Goal: Task Accomplishment & Management: Use online tool/utility

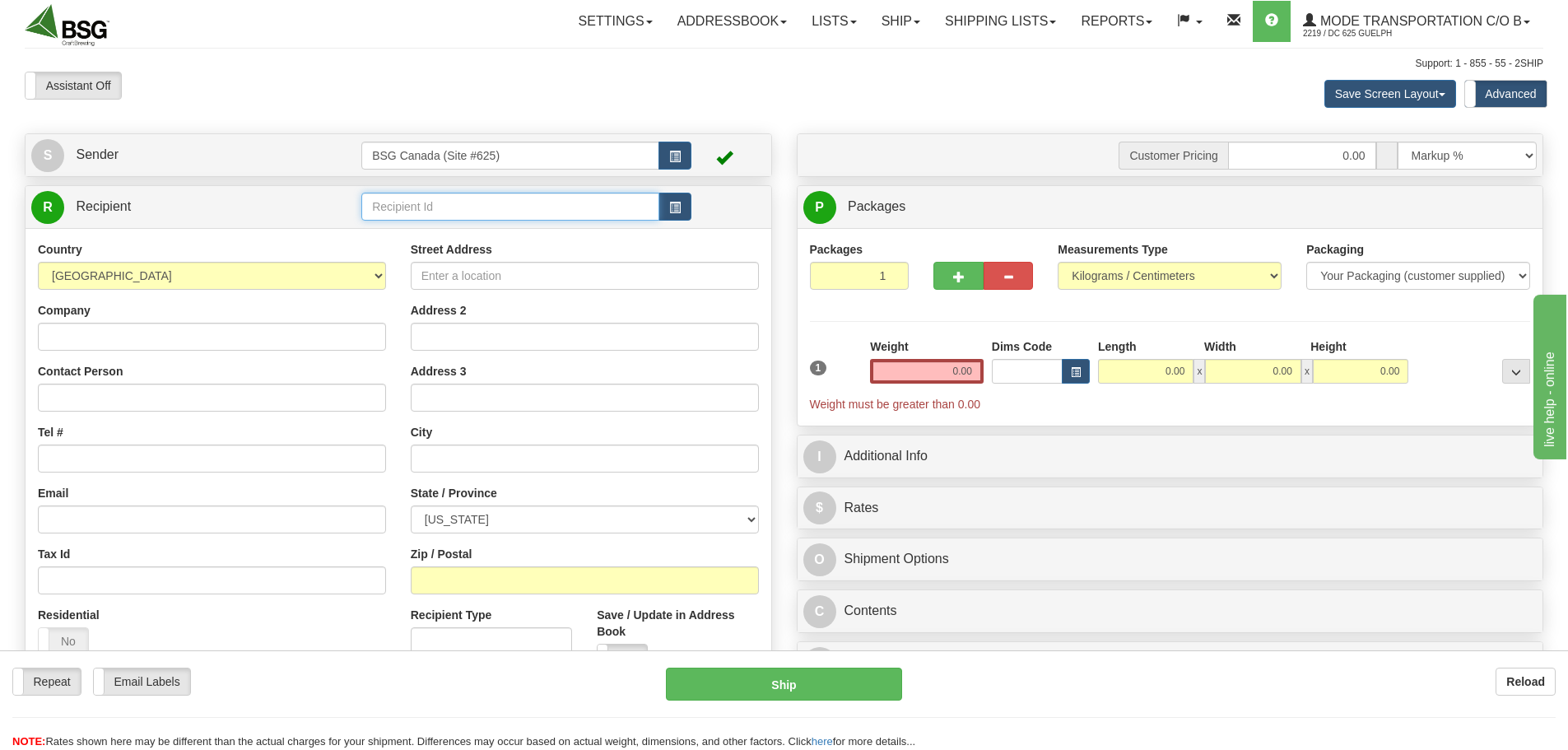
click at [460, 201] on input "text" at bounding box center [510, 207] width 298 height 28
click at [446, 232] on div "TRESTLE BREWING COMPANY" at bounding box center [507, 233] width 282 height 18
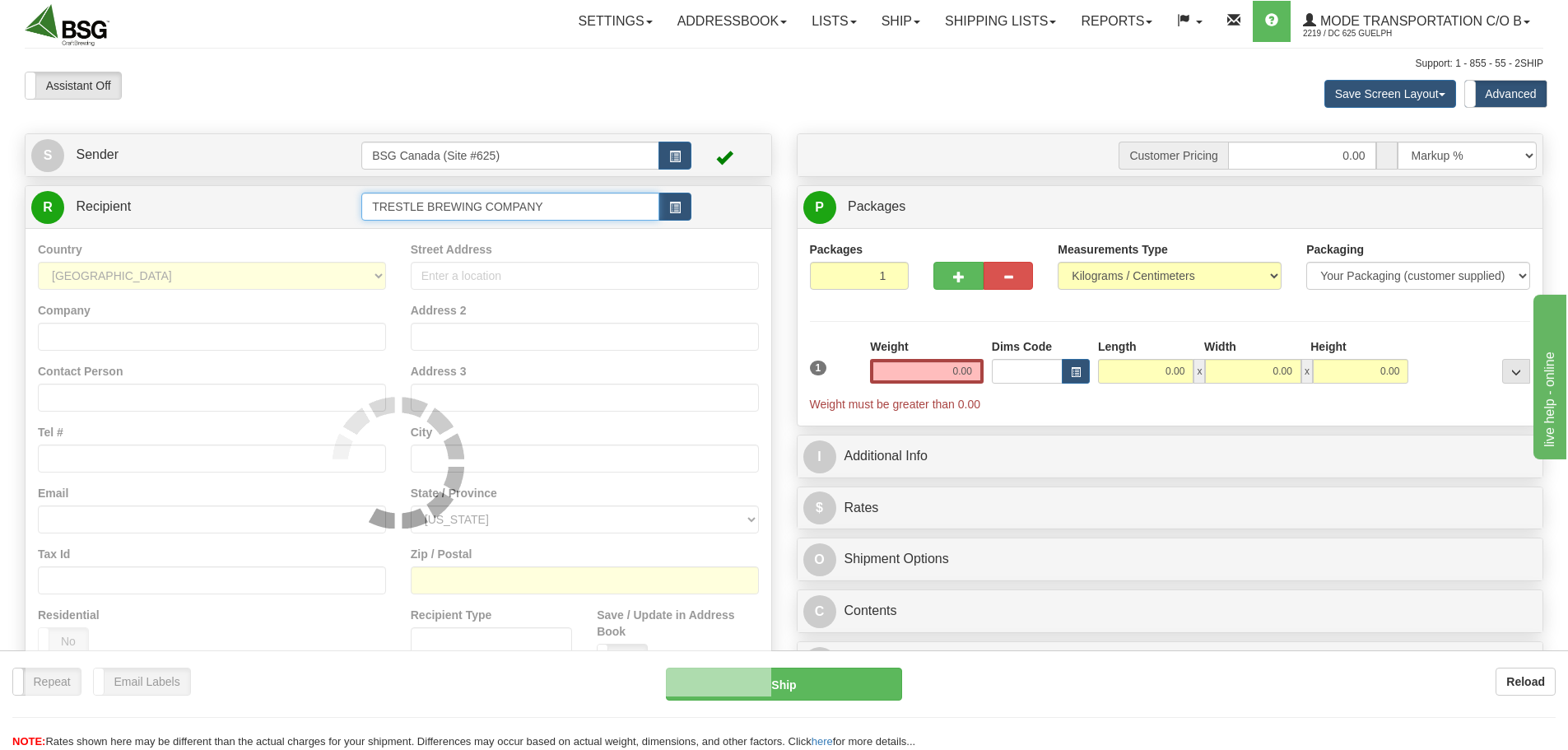
type input "TRESTLE BREWING COMPANY"
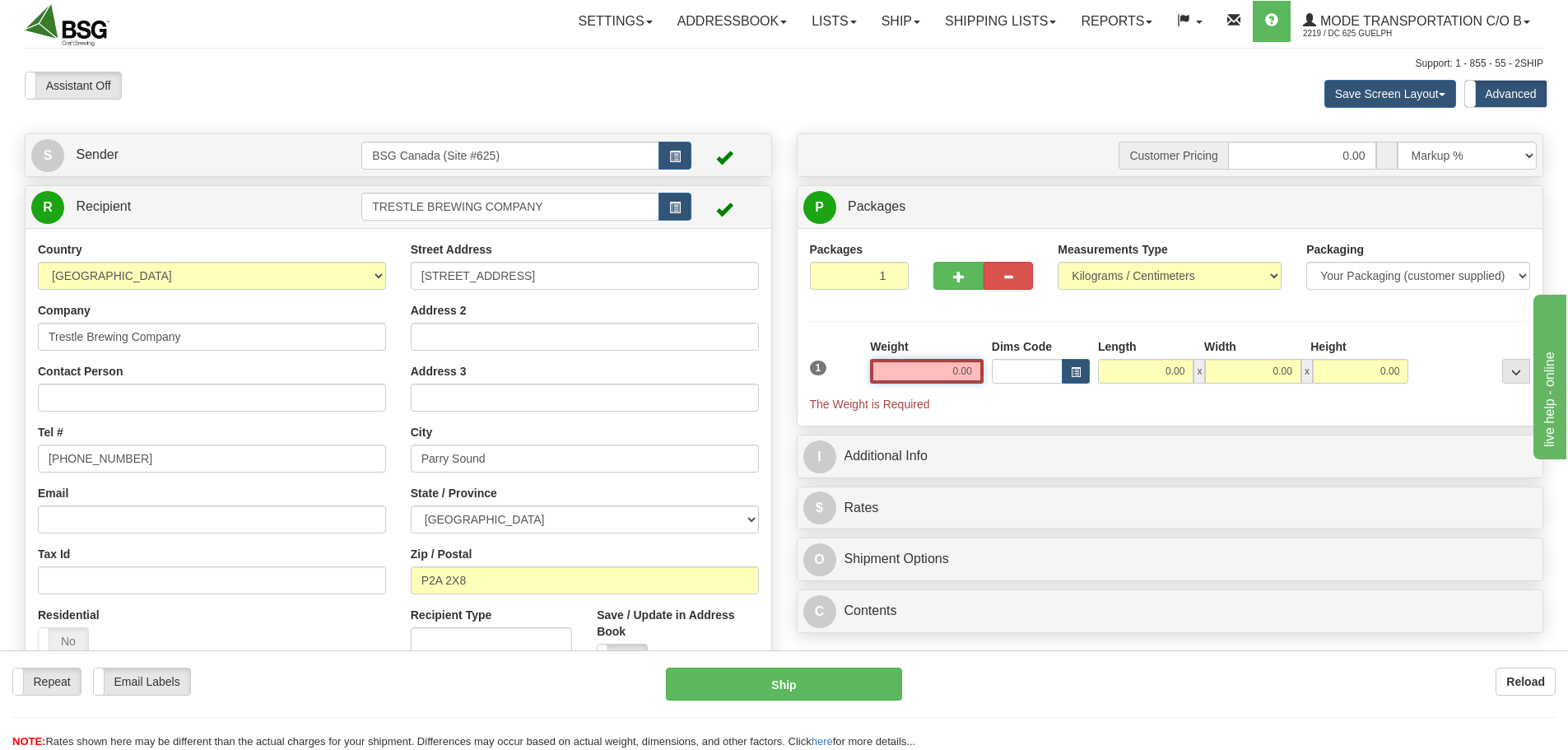
drag, startPoint x: 929, startPoint y: 375, endPoint x: 1160, endPoint y: 386, distance: 231.3
click at [1076, 388] on div "1 Weight 0.00 Dims Code 0.00" at bounding box center [1171, 375] width 730 height 74
paste input "25.6971"
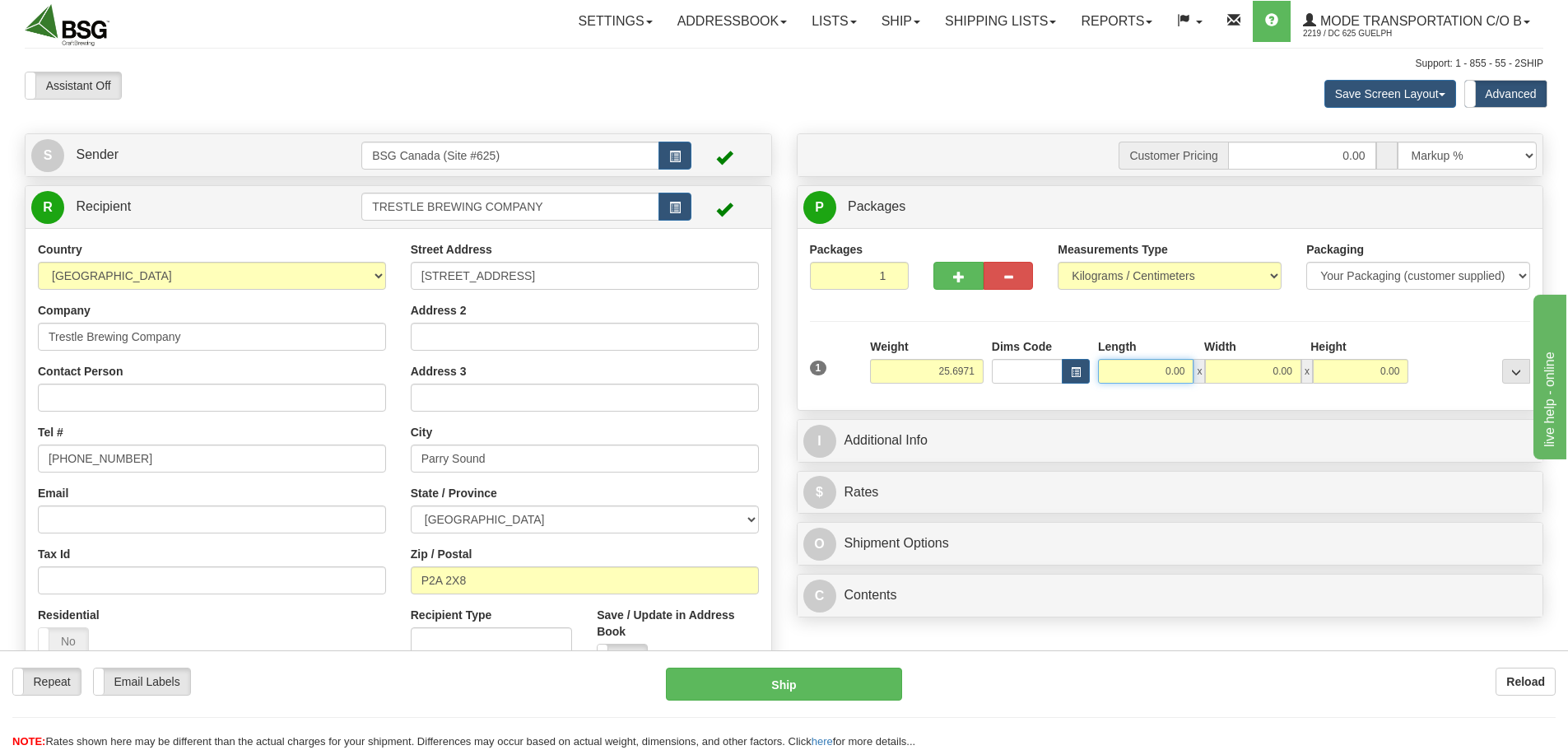
type input "25.70"
click at [1157, 372] on input "0.00" at bounding box center [1146, 370] width 96 height 25
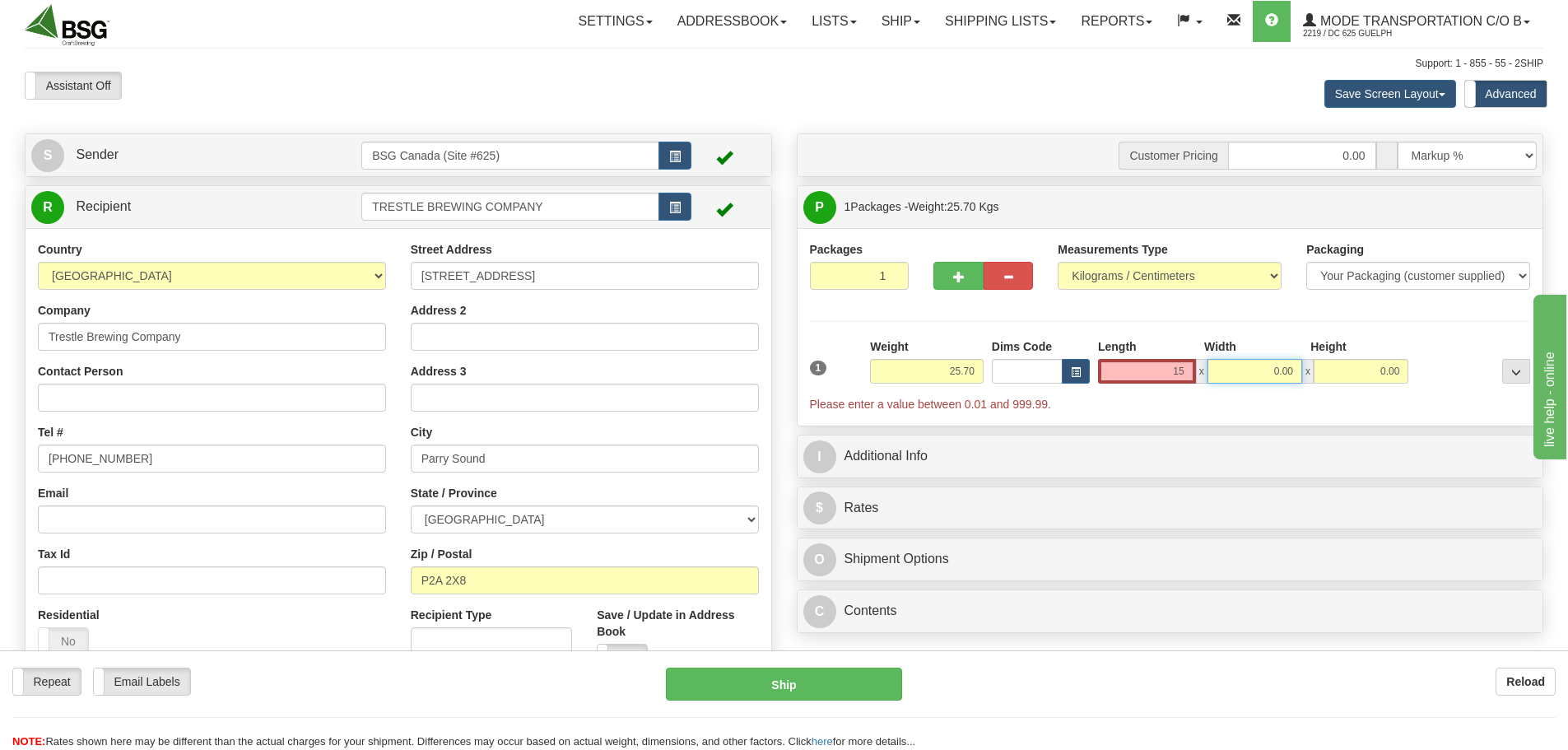
type input "15.00"
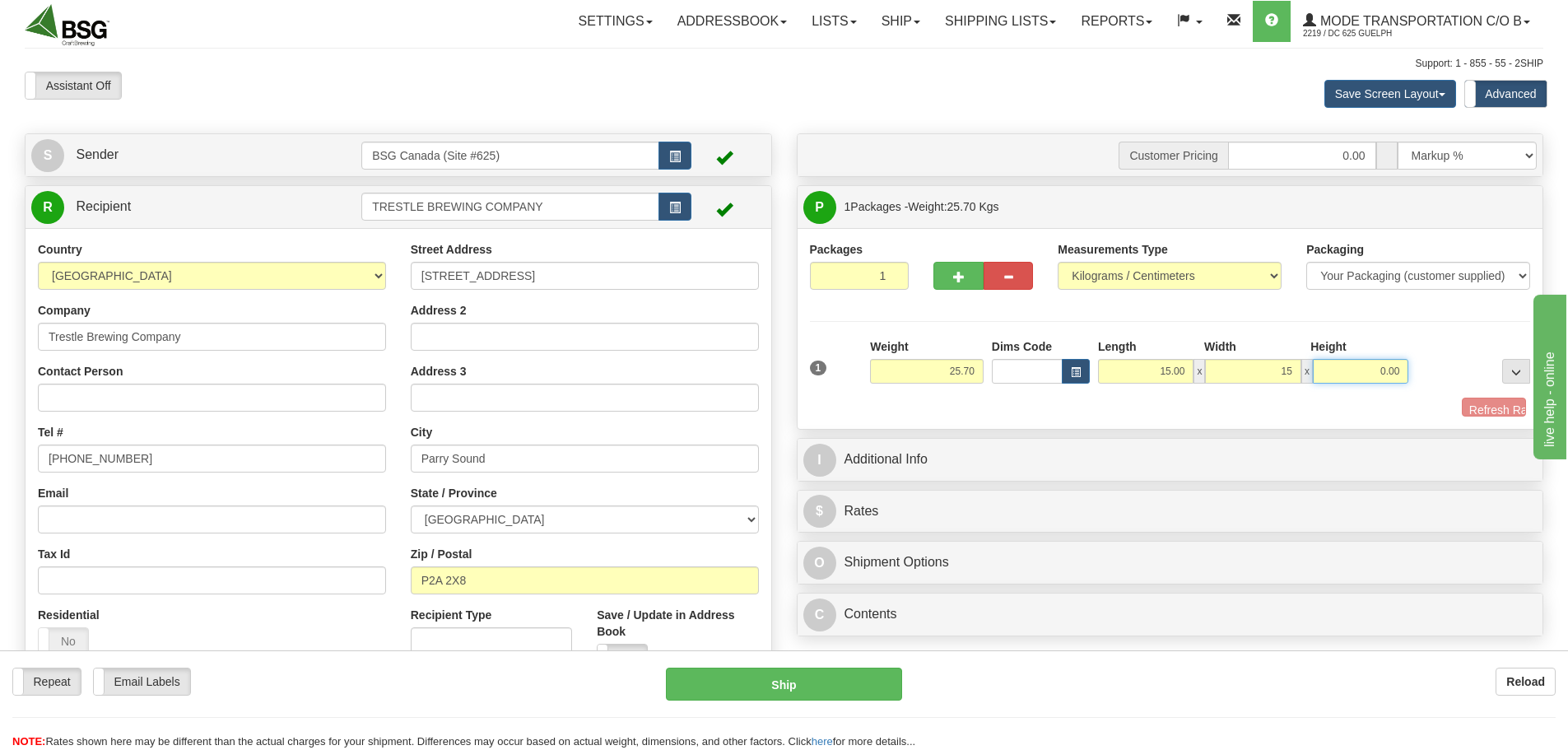
type input "15.00"
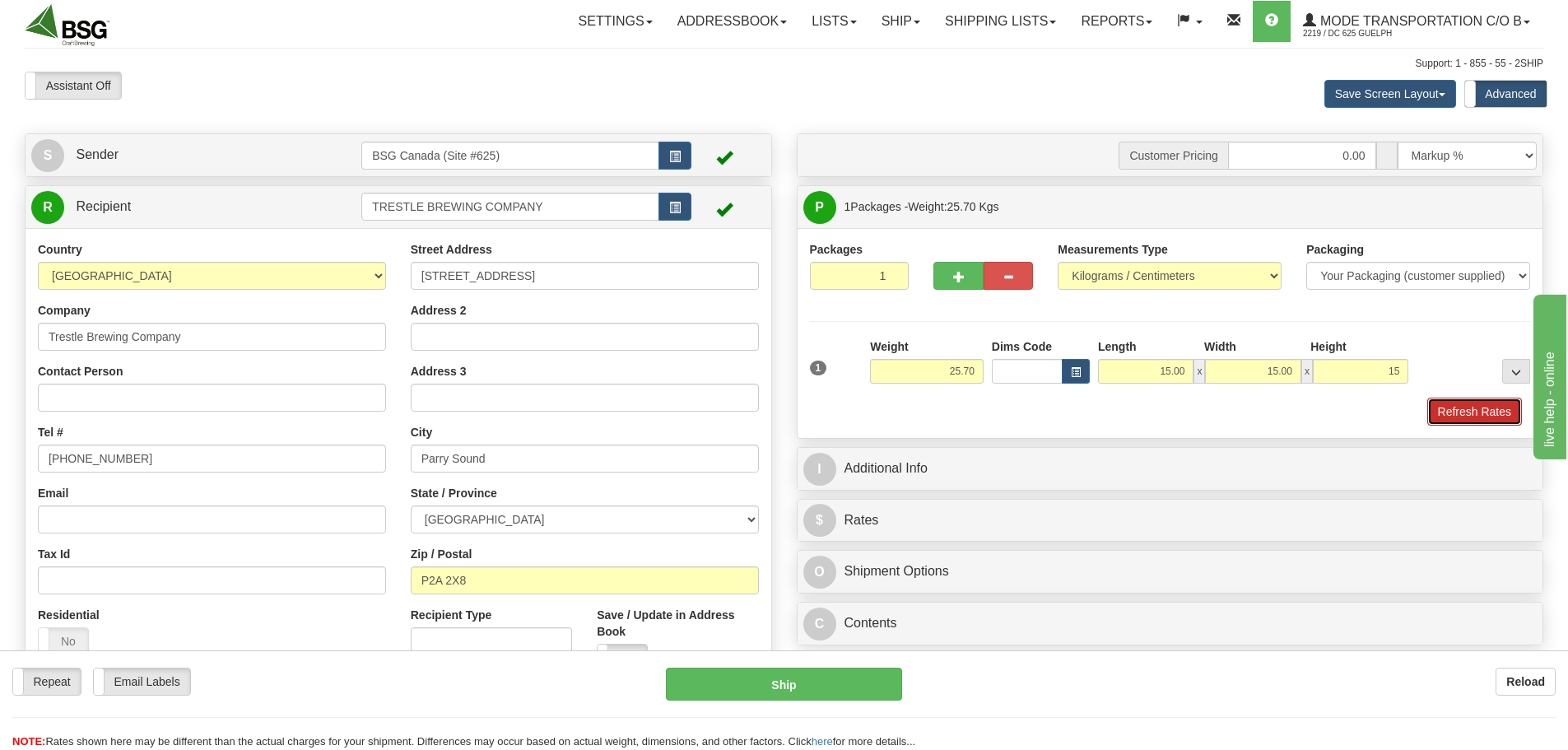
type input "15.00"
click at [1444, 417] on button "Refresh Rates" at bounding box center [1474, 412] width 95 height 28
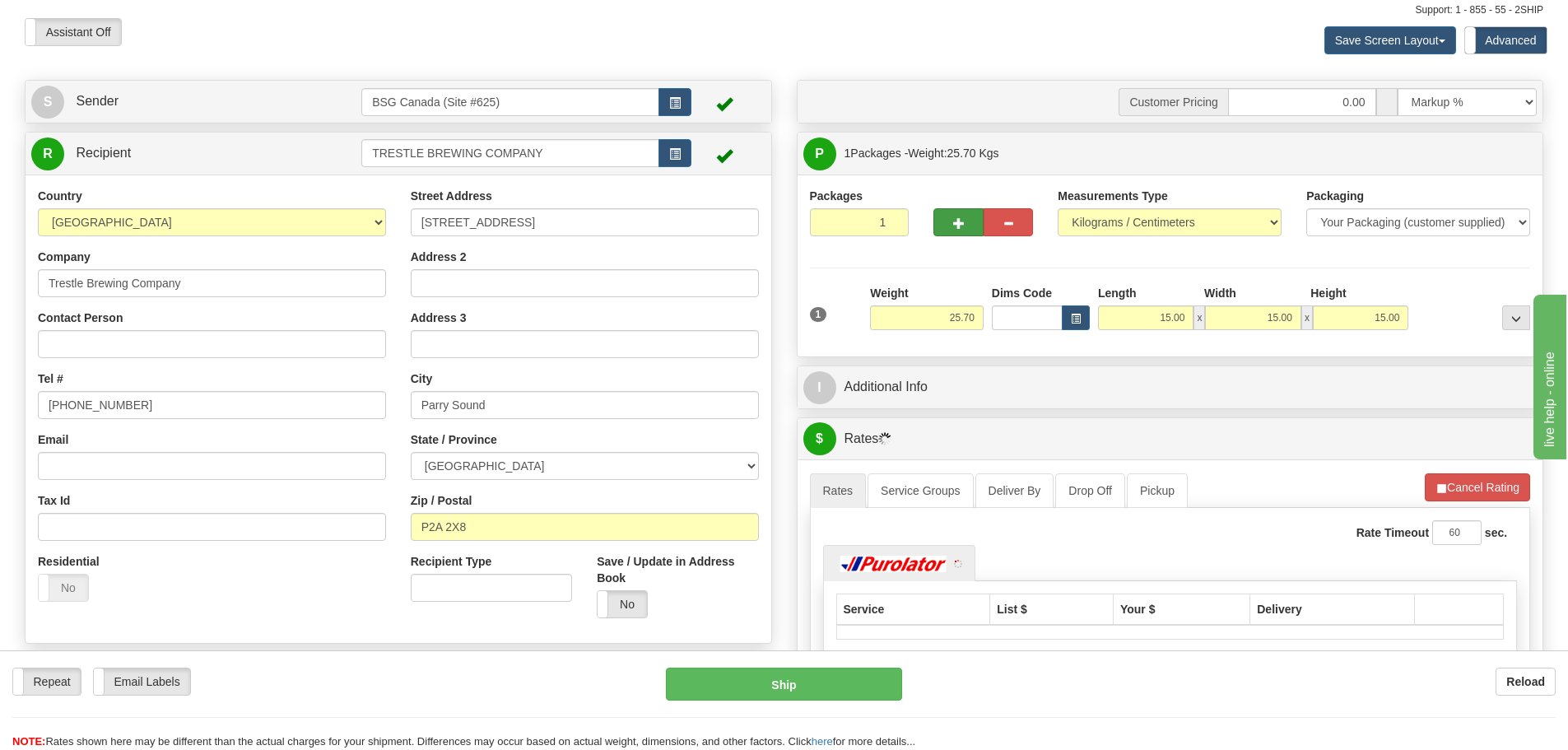
scroll to position [83, 0]
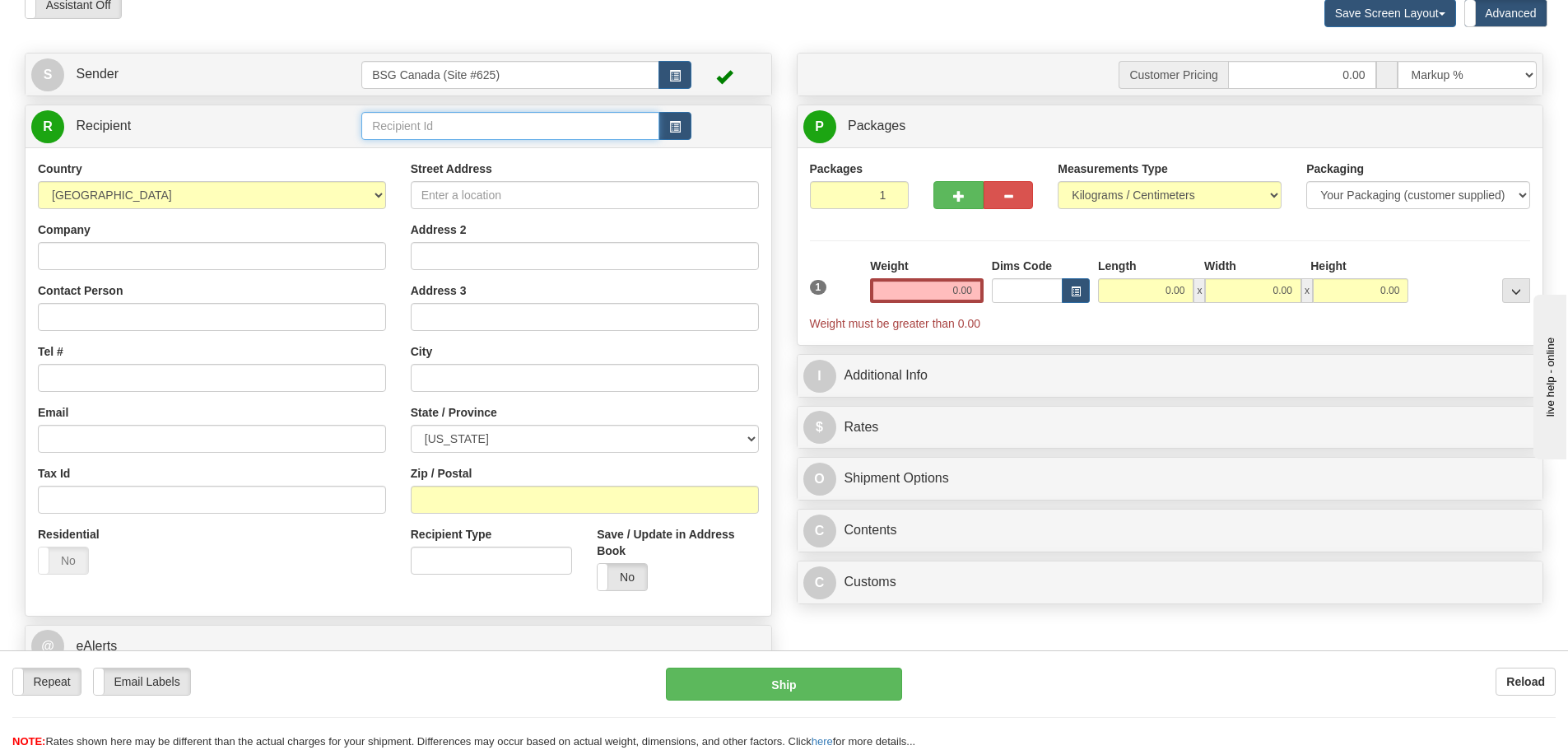
click at [502, 124] on input "text" at bounding box center [510, 126] width 298 height 28
click at [532, 148] on div "TRESTLE BREWING COMPANY" at bounding box center [507, 152] width 282 height 18
type input "TRESTLE BREWING COMPANY"
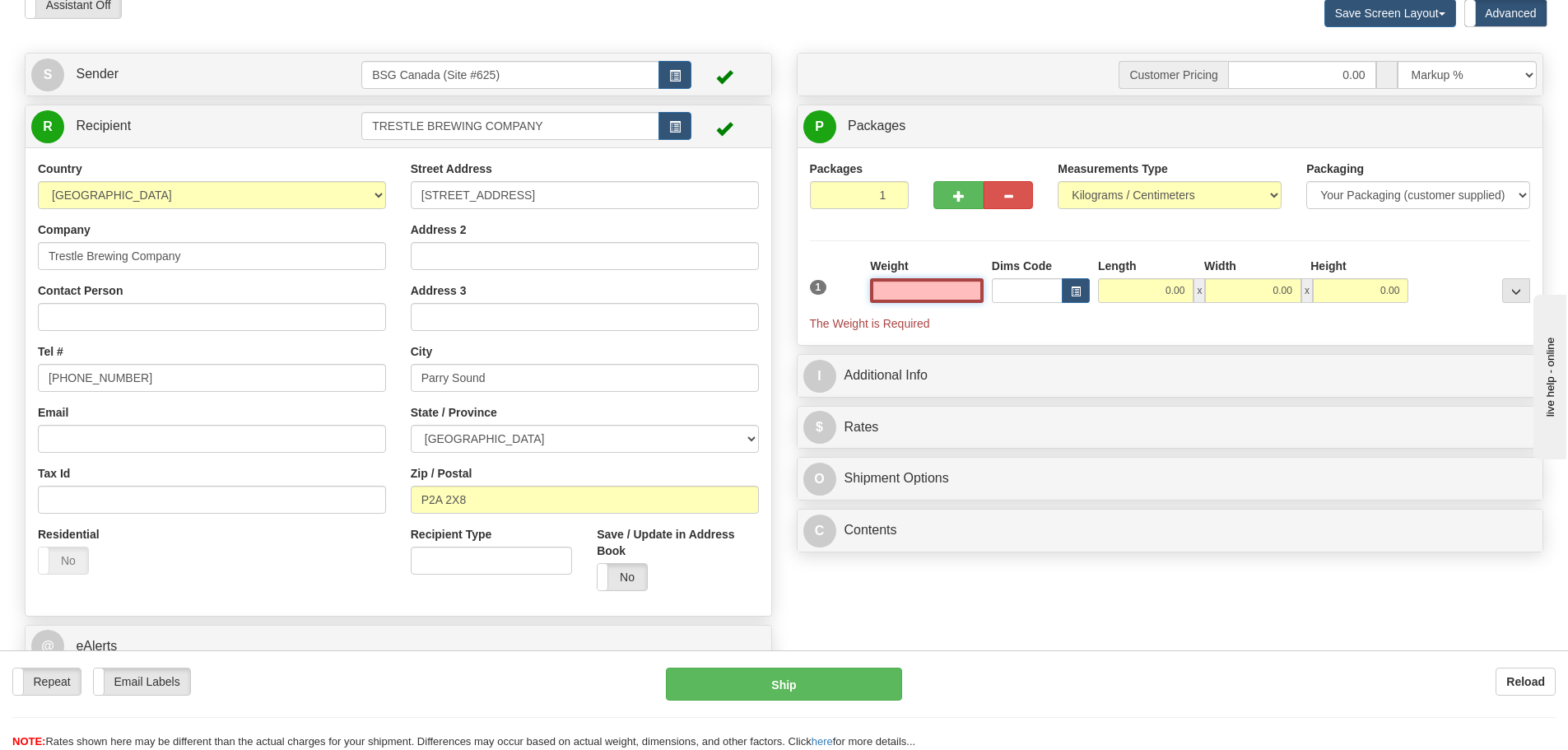
paste input "25.6971"
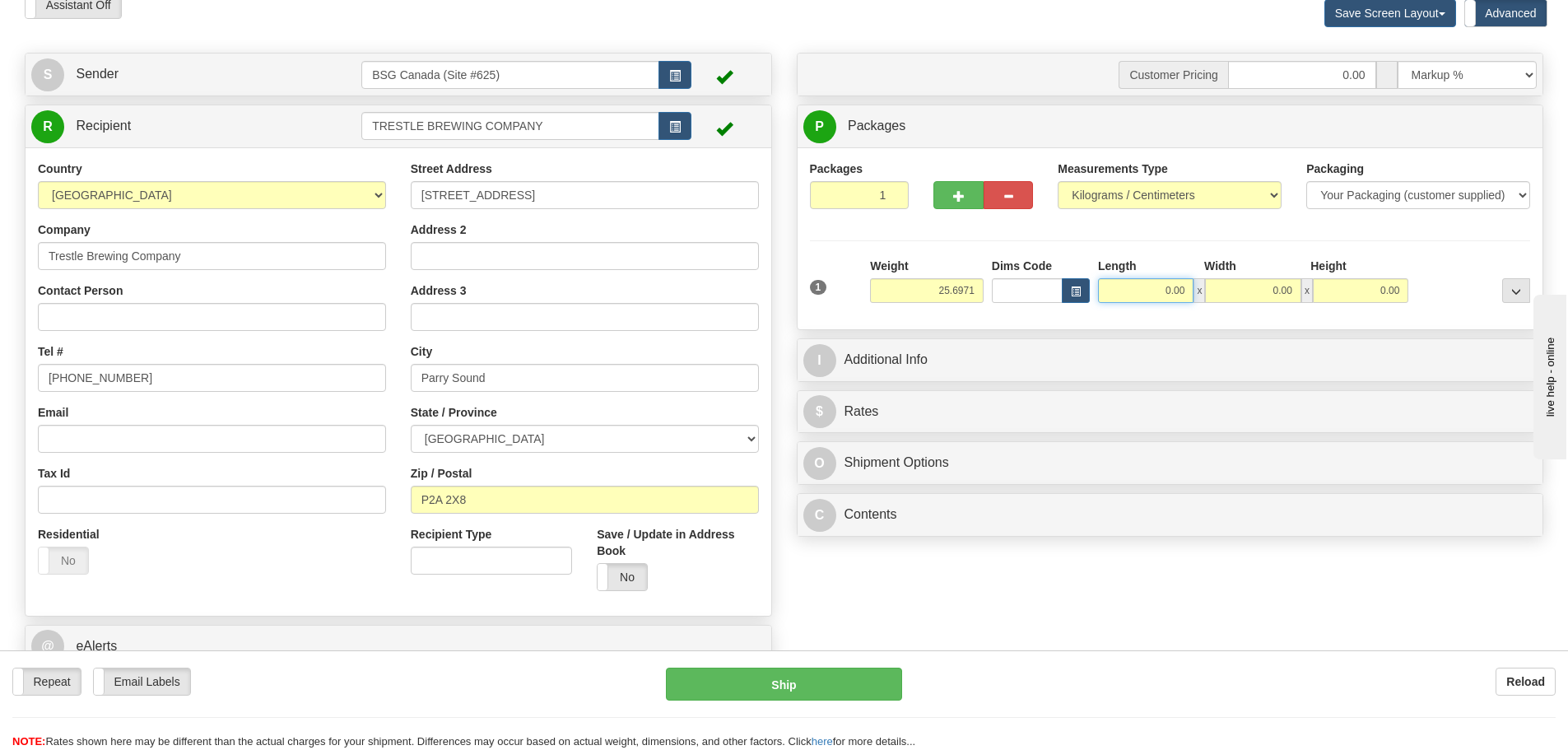
type input "25.70"
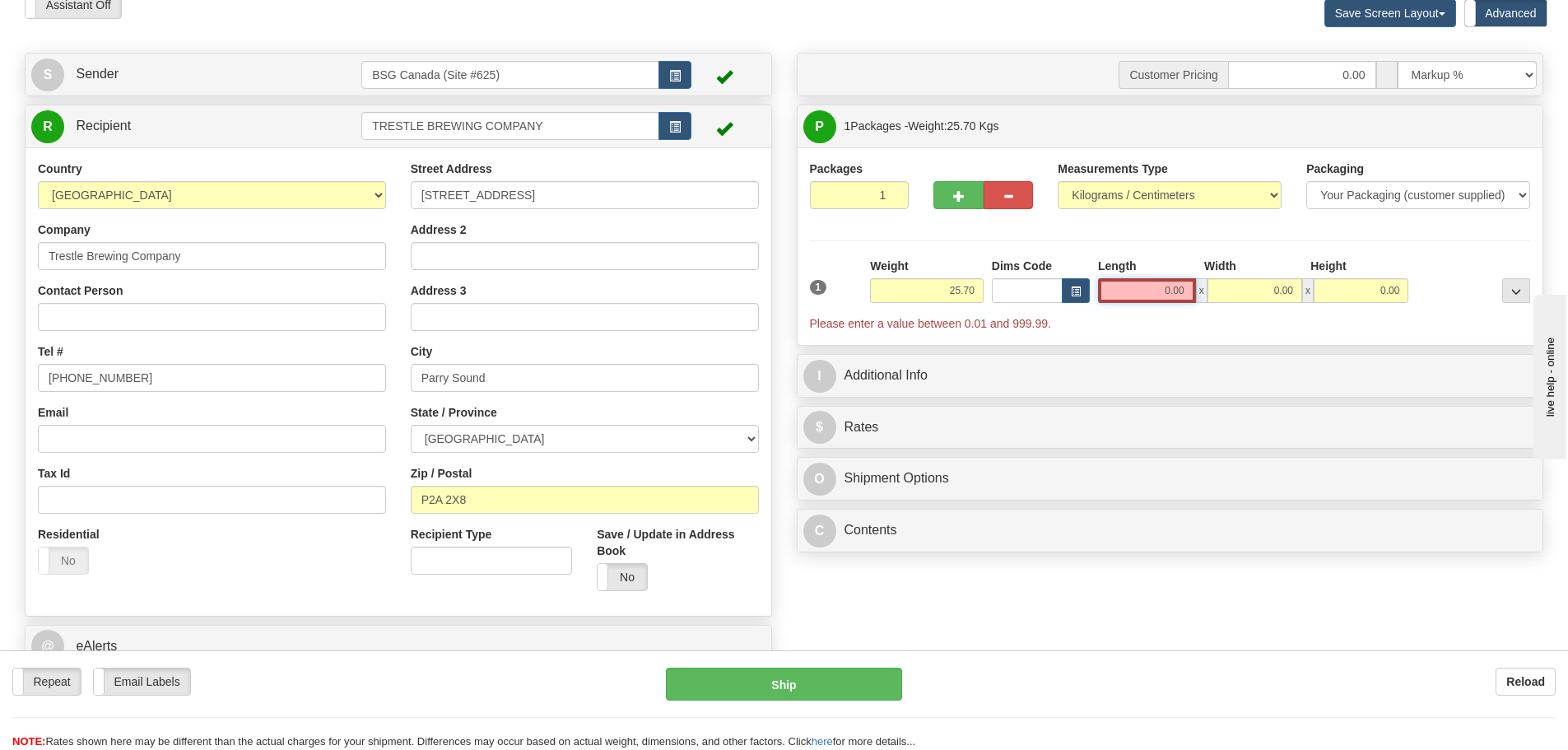
click at [1149, 286] on input "0.00" at bounding box center [1147, 290] width 98 height 25
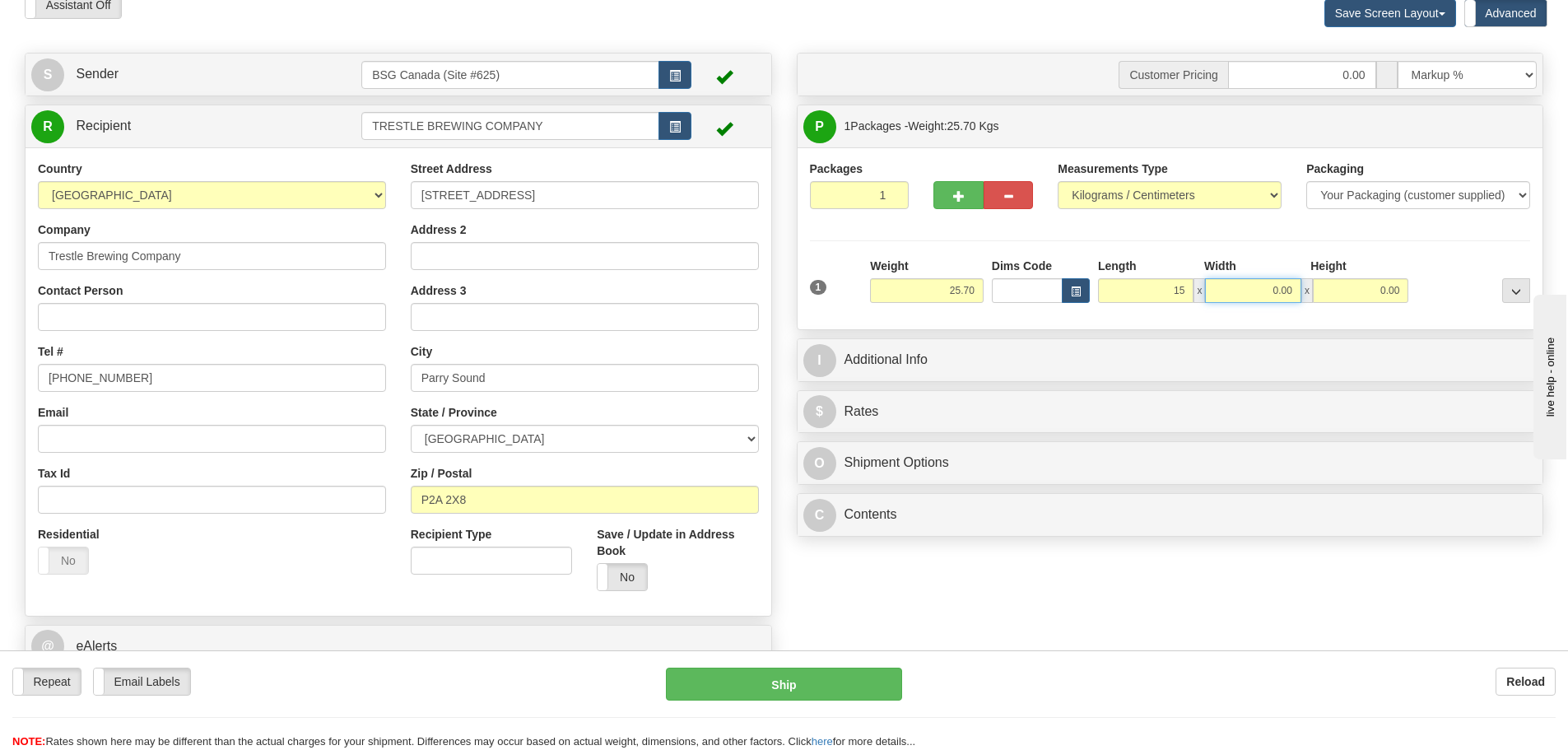
type input "15.00"
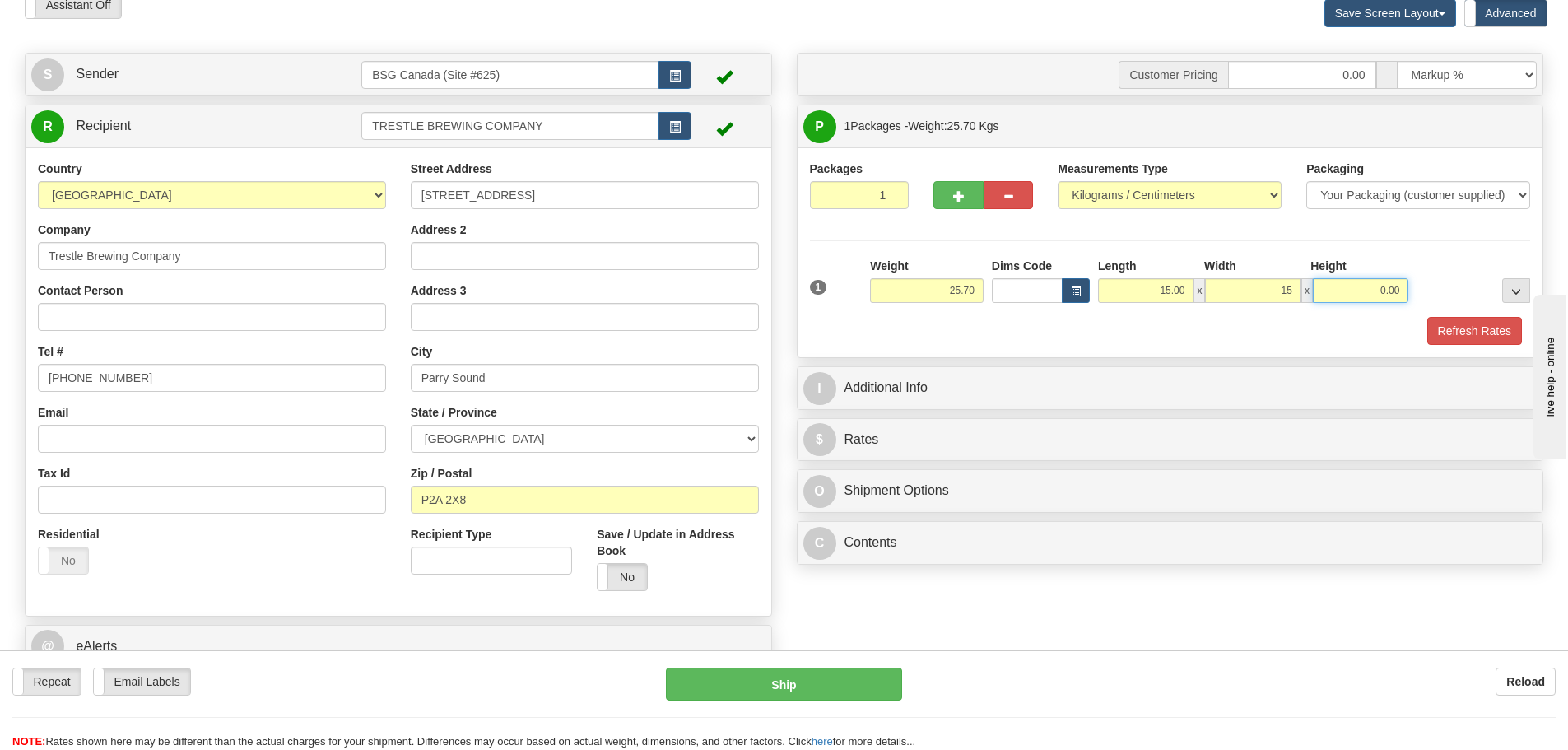
type input "15.00"
drag, startPoint x: 1449, startPoint y: 336, endPoint x: 1445, endPoint y: 344, distance: 8.9
click at [1449, 336] on button "Refresh Rates" at bounding box center [1474, 331] width 95 height 28
